Goal: Task Accomplishment & Management: Use online tool/utility

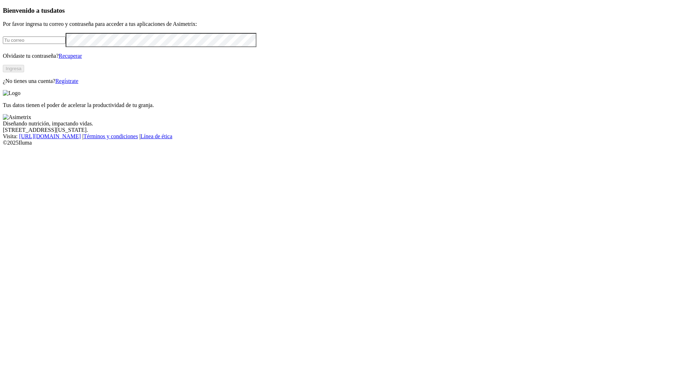
click at [66, 44] on input "email" at bounding box center [34, 40] width 63 height 7
type input "[EMAIL_ADDRESS][DOMAIN_NAME]"
click at [24, 72] on button "Ingresa" at bounding box center [13, 68] width 21 height 7
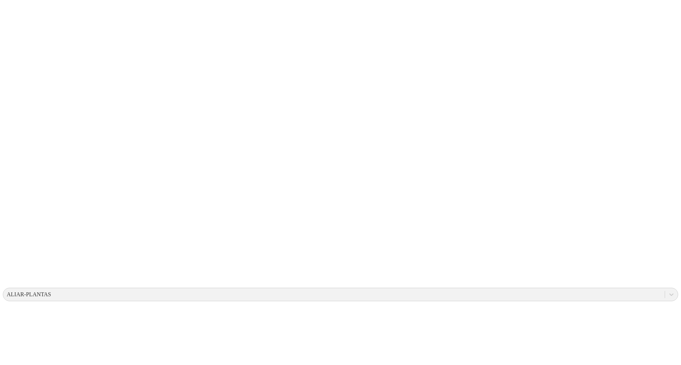
drag, startPoint x: 578, startPoint y: 242, endPoint x: 492, endPoint y: 237, distance: 85.6
